Goal: Communication & Community: Answer question/provide support

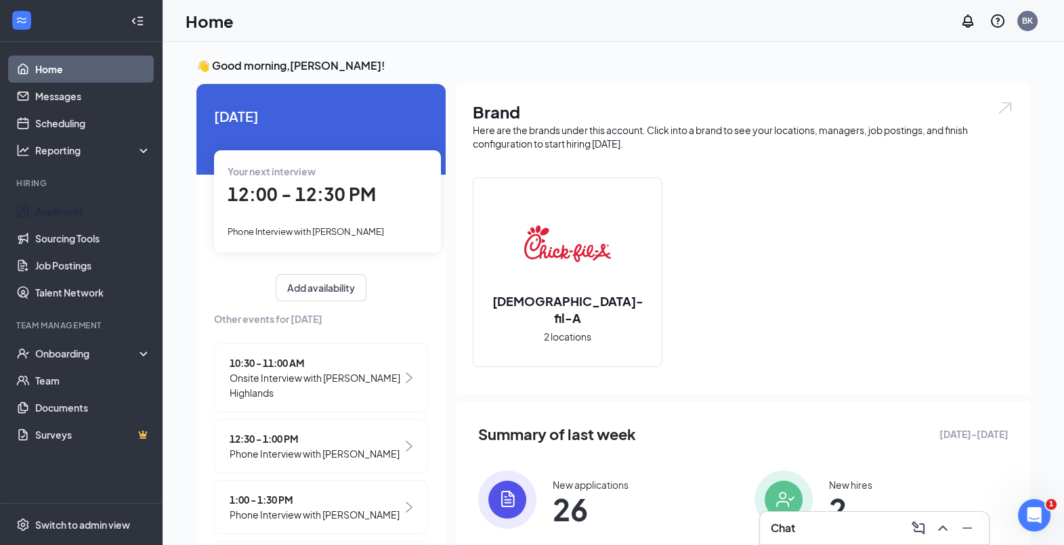
click at [54, 203] on link "Applicants" at bounding box center [93, 211] width 116 height 27
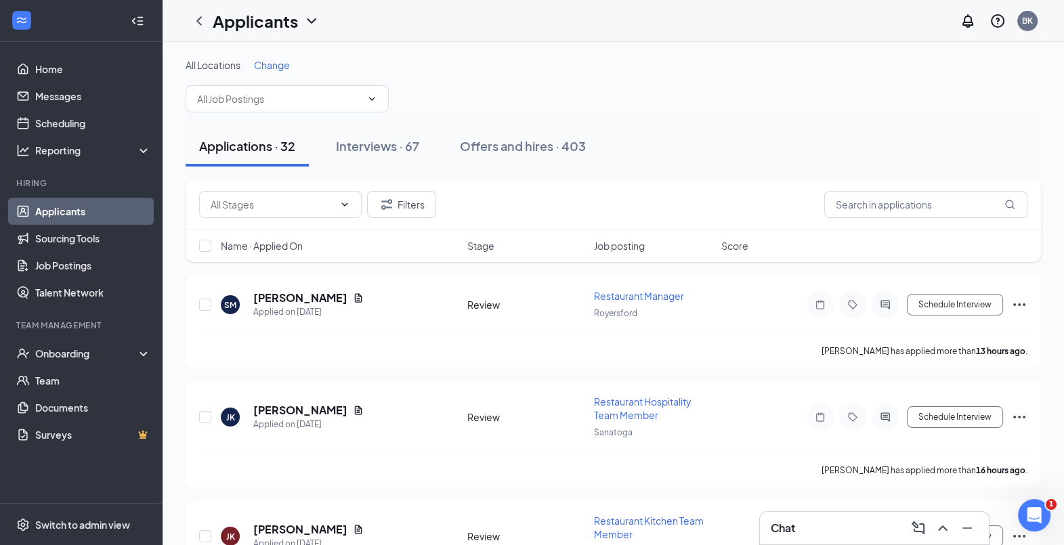
click at [399, 144] on div "Interviews · 67" at bounding box center [377, 146] width 83 height 17
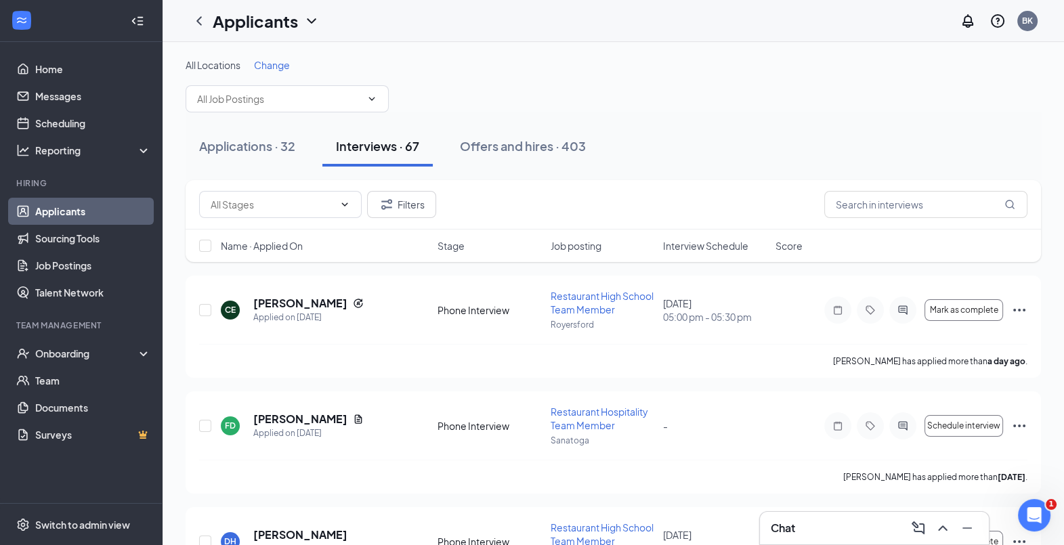
click at [694, 240] on span "Interview Schedule" at bounding box center [705, 246] width 85 height 14
click at [694, 239] on span "Interview Schedule" at bounding box center [705, 246] width 85 height 14
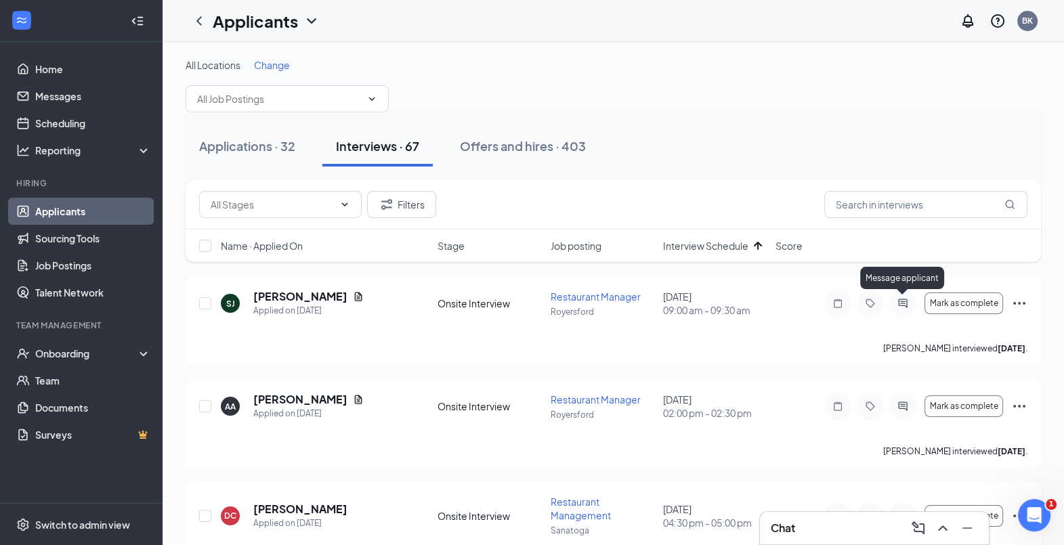
click at [900, 299] on icon "ActiveChat" at bounding box center [903, 303] width 16 height 11
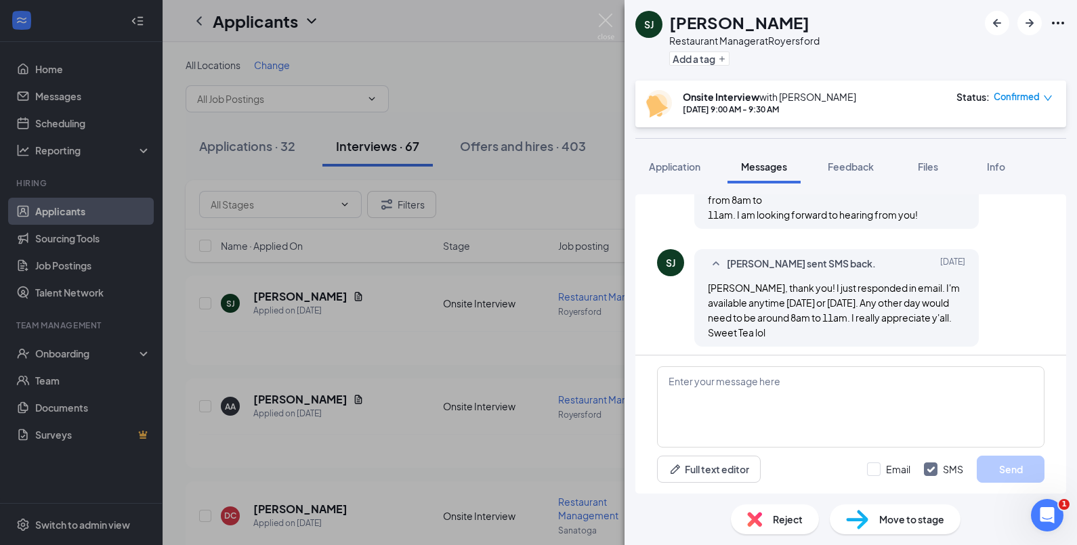
scroll to position [852, 0]
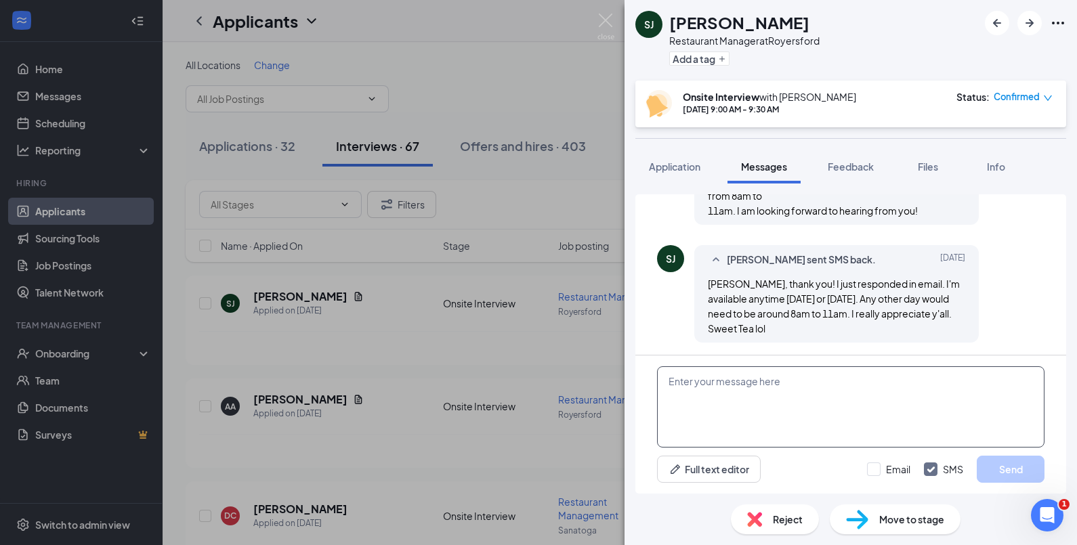
click at [725, 388] on textarea at bounding box center [851, 407] width 388 height 81
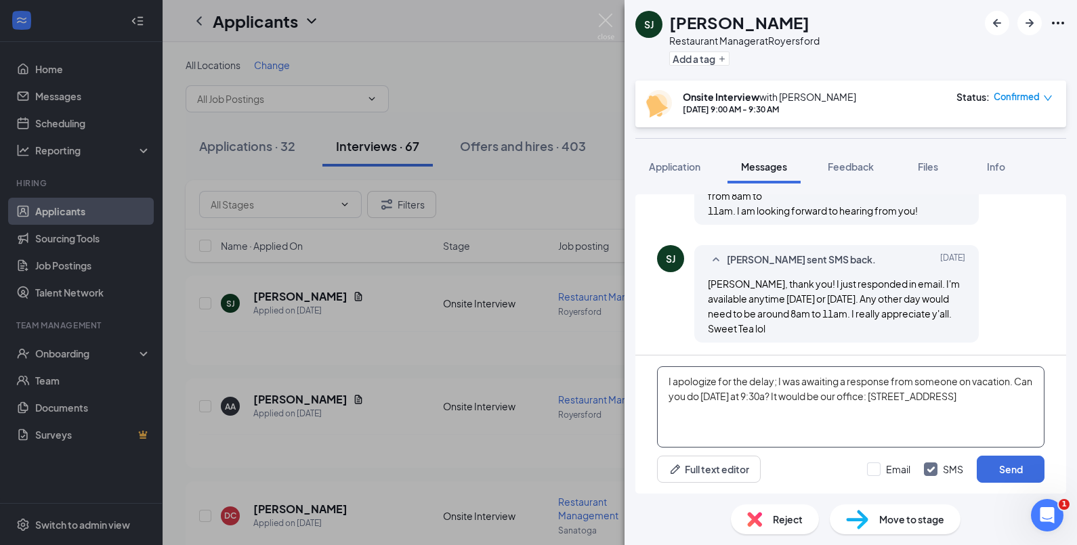
type textarea "I apologize for the delay; I was awaiting a response from someone on vacation. …"
click at [995, 463] on button "Send" at bounding box center [1011, 469] width 68 height 27
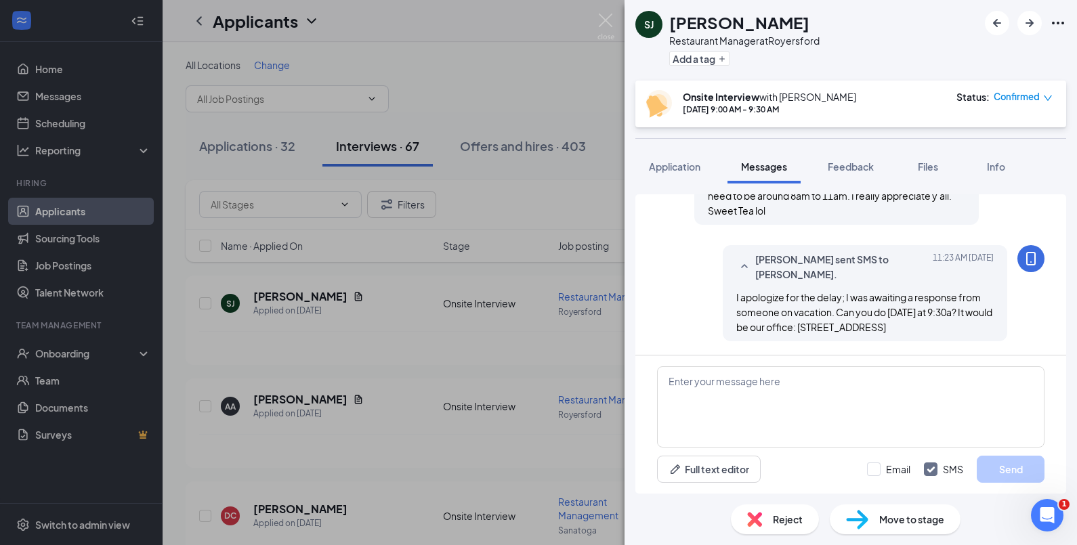
scroll to position [983, 0]
click at [602, 22] on img at bounding box center [606, 27] width 17 height 26
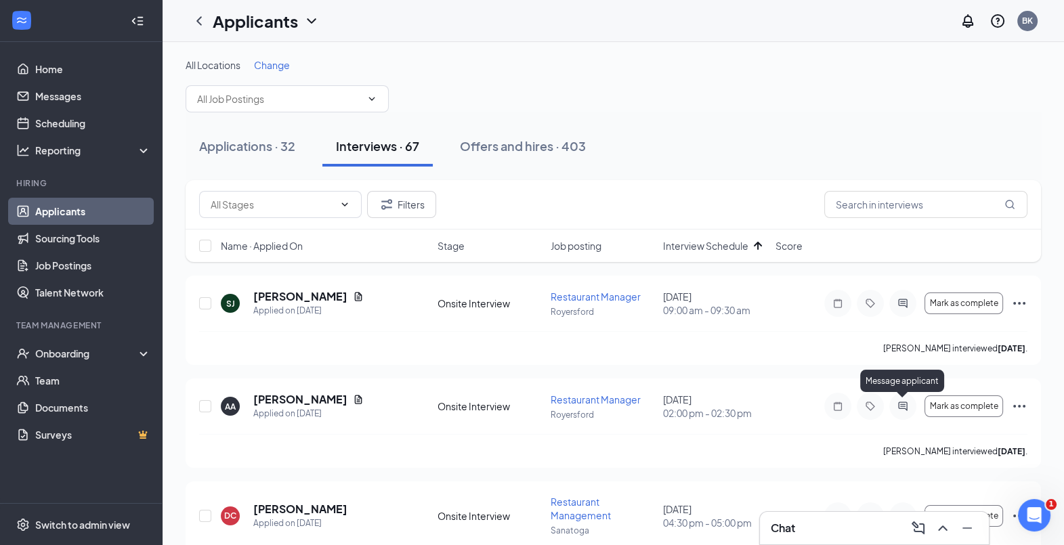
click at [903, 401] on icon "ActiveChat" at bounding box center [903, 406] width 16 height 11
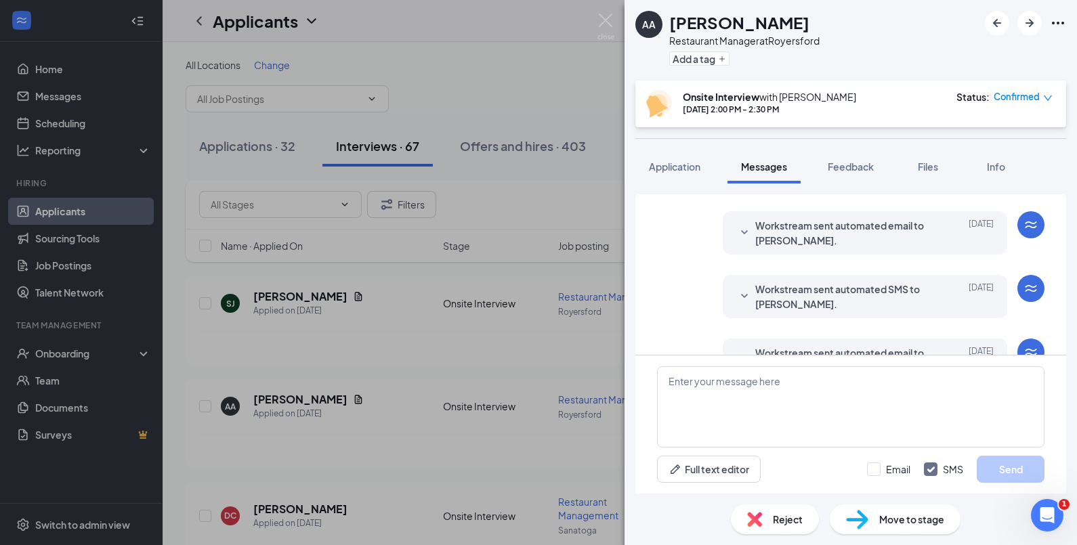
scroll to position [470, 0]
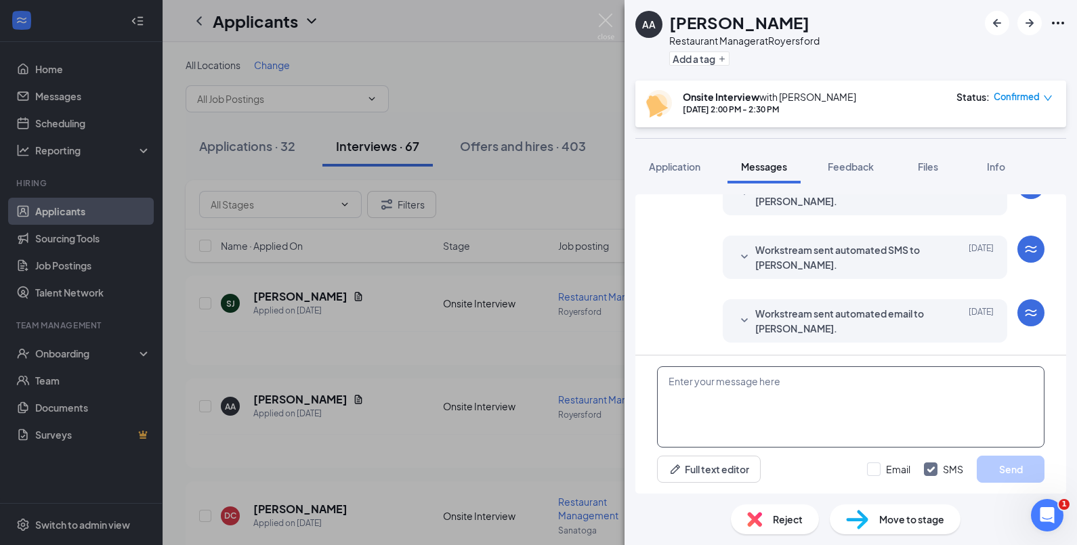
click at [709, 393] on textarea at bounding box center [851, 407] width 388 height 81
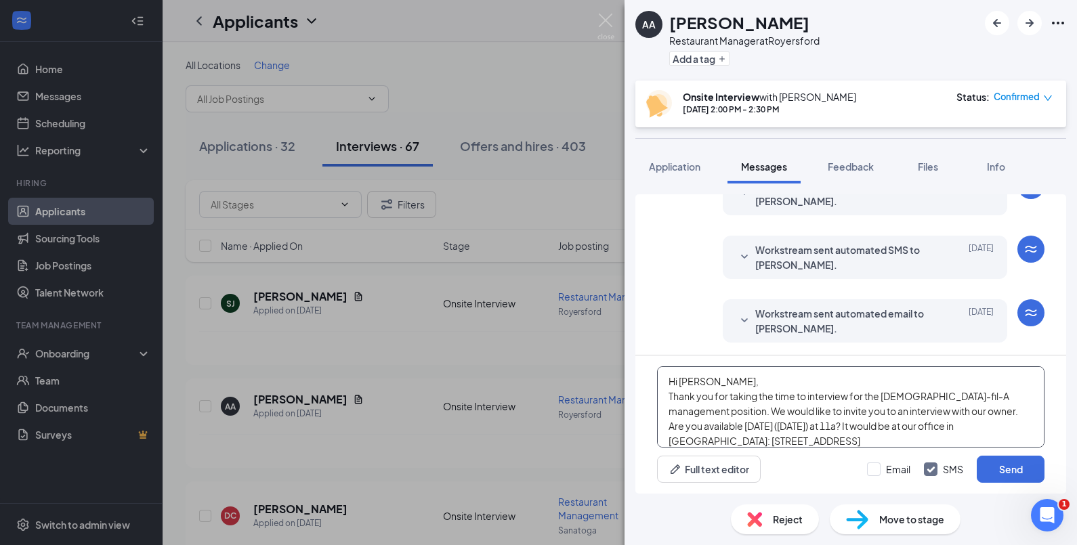
type textarea "Hi [PERSON_NAME], Thank you for taking the time to interview for the [DEMOGRAPH…"
click at [1008, 470] on button "Send" at bounding box center [1011, 469] width 68 height 27
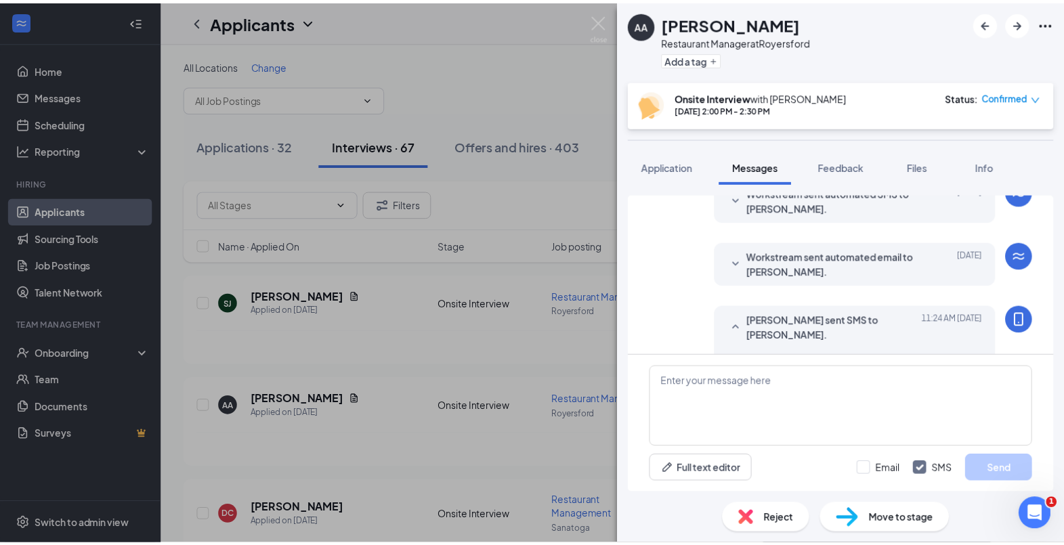
scroll to position [631, 0]
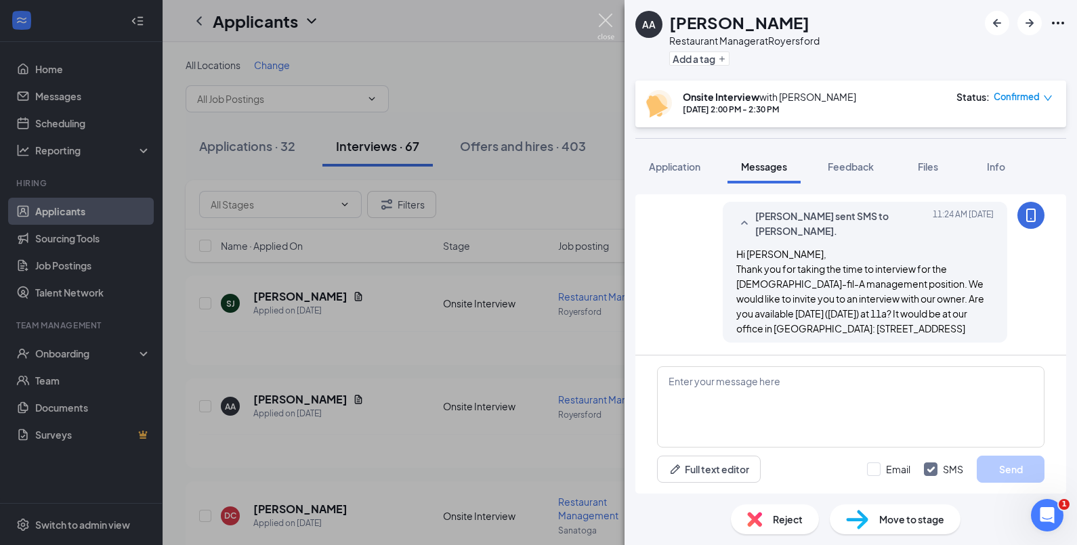
click at [606, 24] on img at bounding box center [606, 27] width 17 height 26
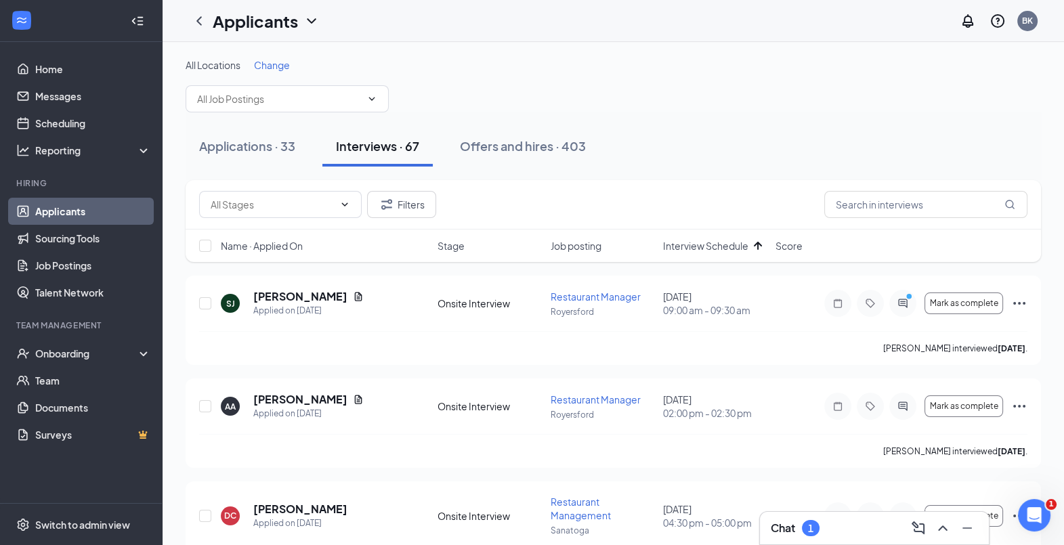
click at [793, 528] on h3 "Chat" at bounding box center [783, 528] width 24 height 15
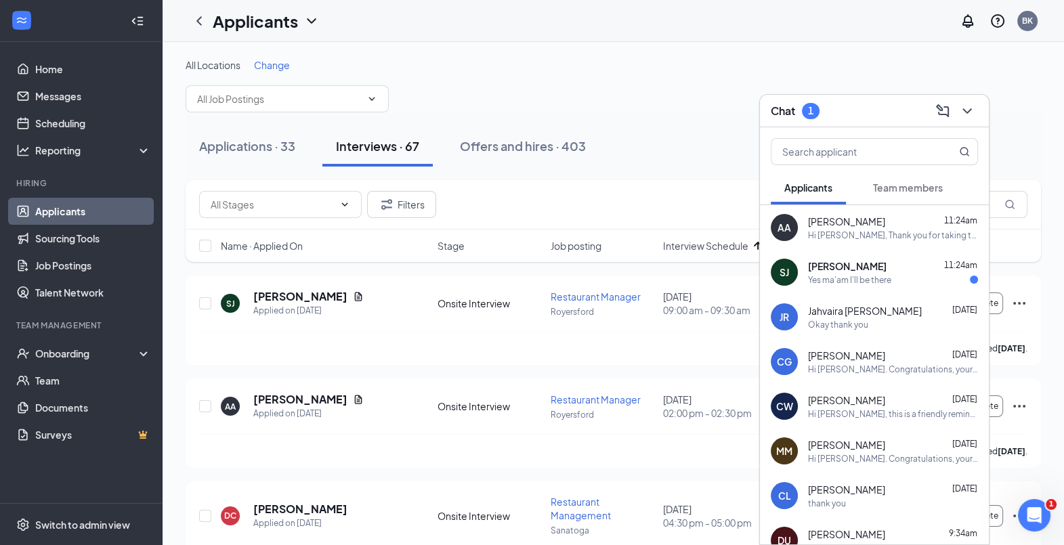
click at [869, 275] on div "Yes ma'am I'll be there" at bounding box center [849, 280] width 83 height 12
